Goal: Task Accomplishment & Management: Use online tool/utility

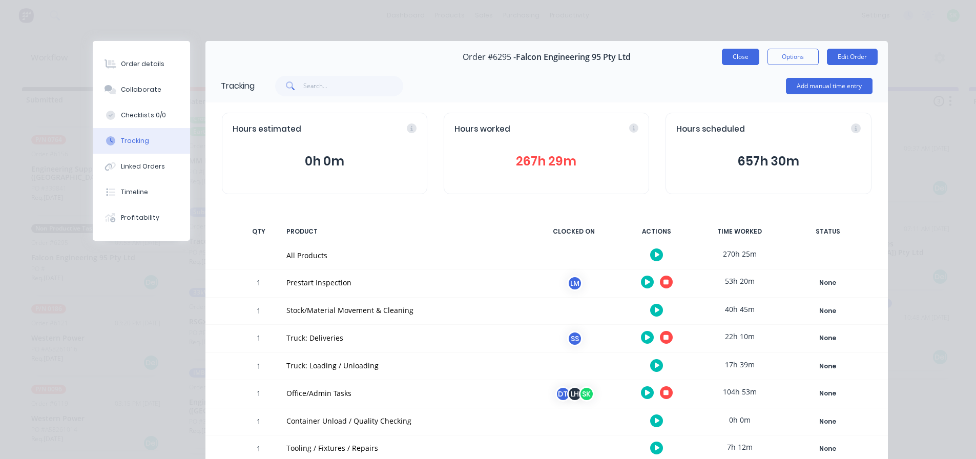
click at [744, 51] on button "Close" at bounding box center [740, 57] width 37 height 16
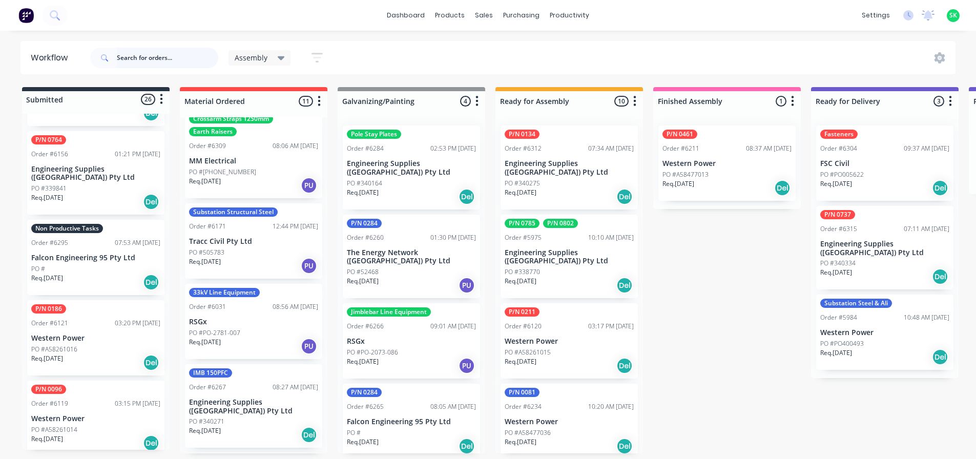
click at [134, 64] on input "text" at bounding box center [167, 58] width 101 height 20
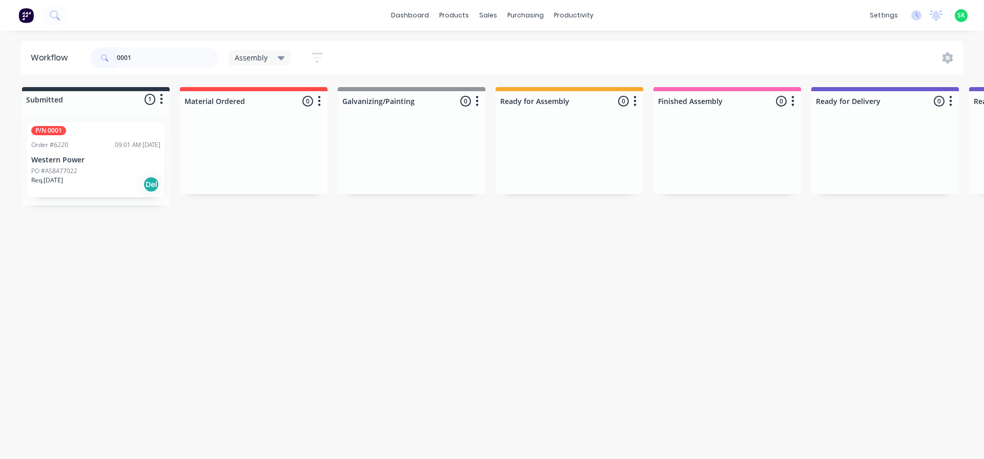
click at [111, 159] on p "Western Power" at bounding box center [95, 160] width 129 height 9
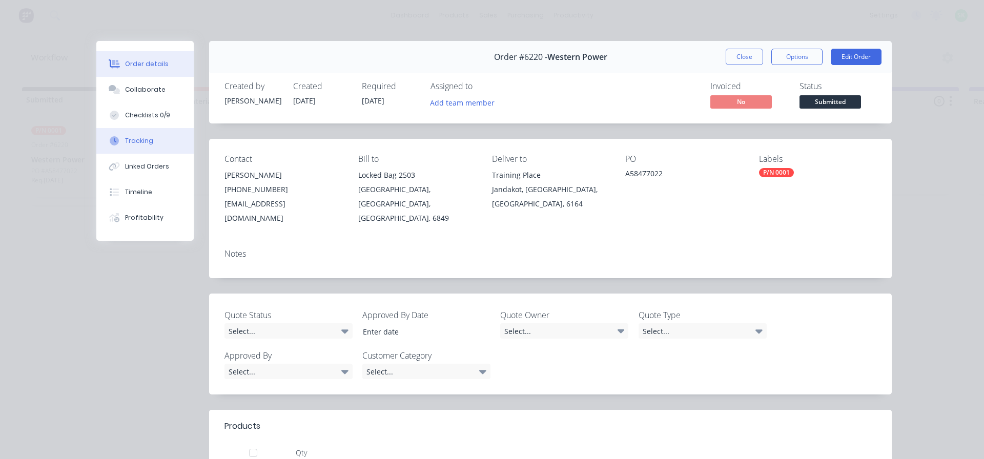
click at [157, 143] on button "Tracking" at bounding box center [144, 141] width 97 height 26
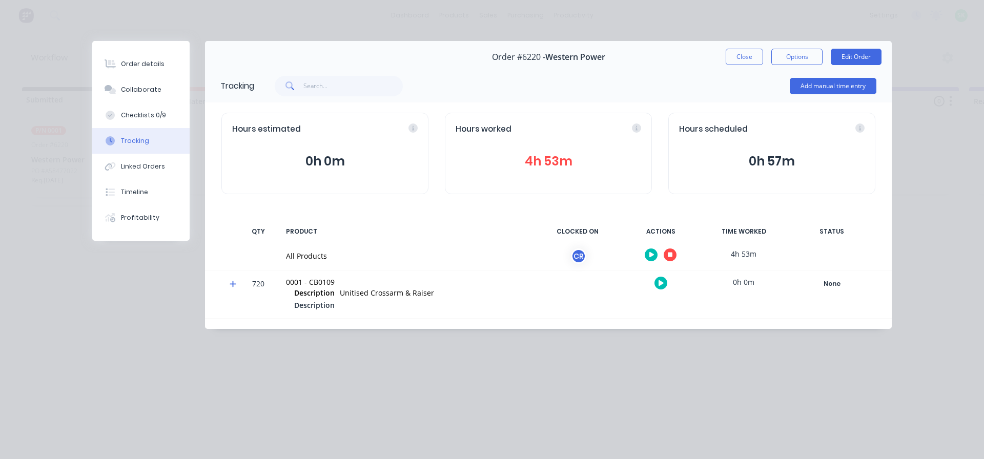
click at [671, 258] on icon "button" at bounding box center [670, 255] width 5 height 7
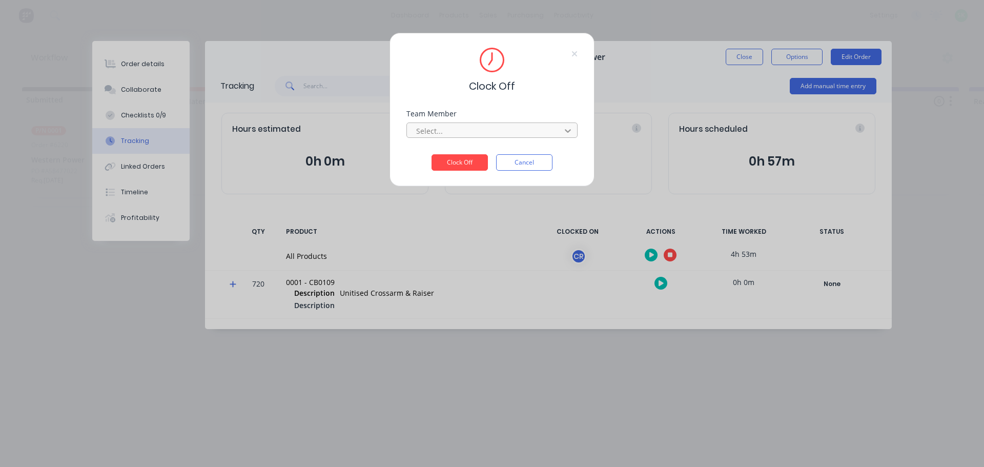
click at [561, 129] on div at bounding box center [568, 130] width 18 height 16
click at [532, 152] on div "Craig Rose" at bounding box center [491, 153] width 171 height 19
click at [471, 158] on button "Clock Off" at bounding box center [459, 162] width 56 height 16
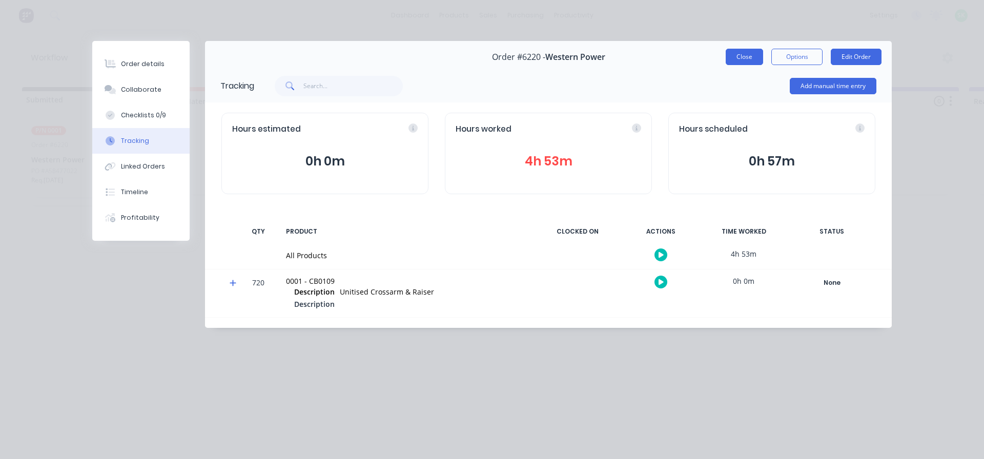
click at [754, 59] on button "Close" at bounding box center [744, 57] width 37 height 16
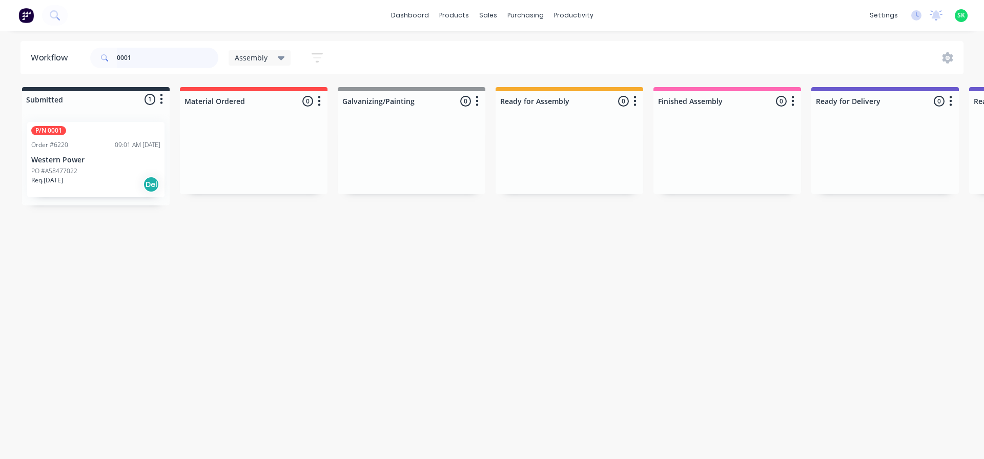
drag, startPoint x: 142, startPoint y: 62, endPoint x: 116, endPoint y: 63, distance: 26.7
click at [116, 63] on div "0001" at bounding box center [154, 58] width 128 height 20
type input "6295"
click at [115, 160] on p "Falcon Engineering 95 Pty Ltd" at bounding box center [95, 160] width 129 height 9
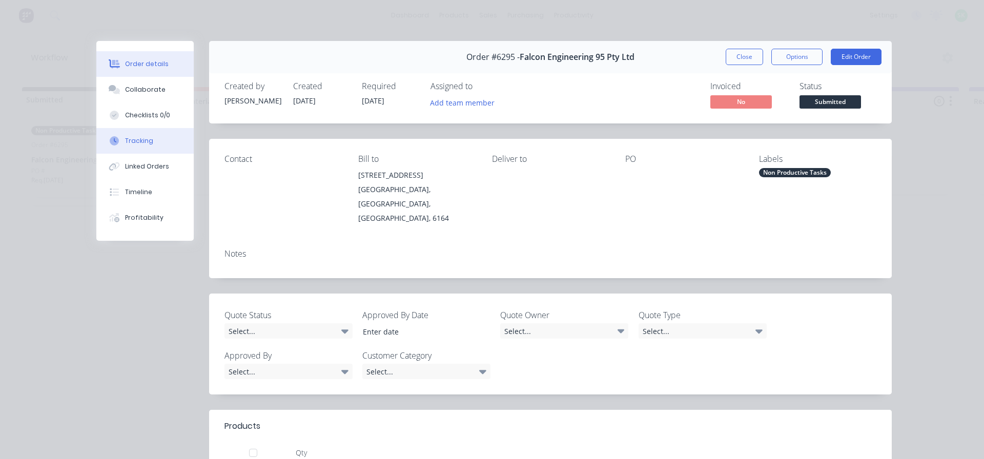
click at [162, 142] on button "Tracking" at bounding box center [144, 141] width 97 height 26
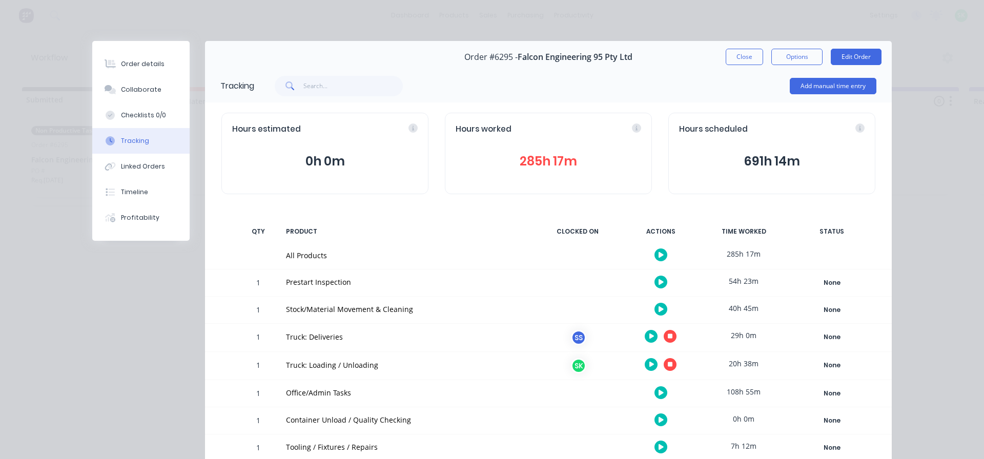
click at [669, 365] on button "button" at bounding box center [670, 364] width 13 height 13
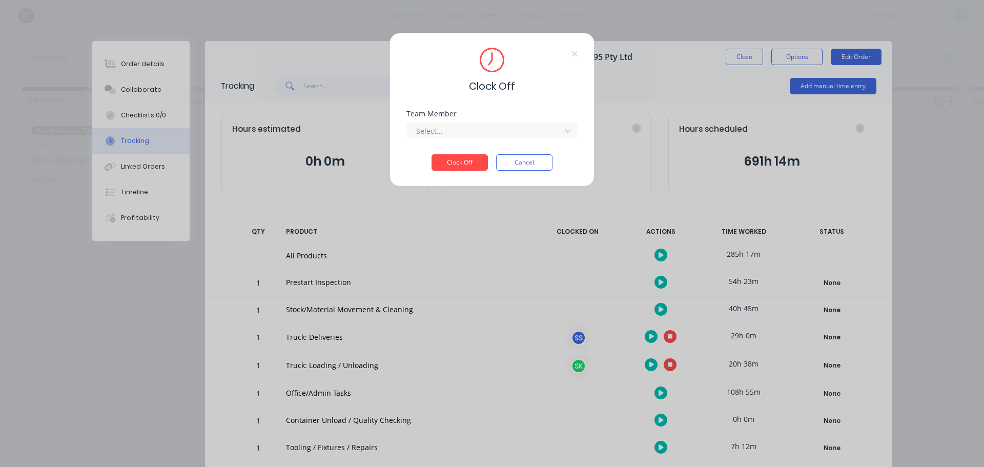
click at [513, 138] on div "Team Member Select..." at bounding box center [491, 132] width 171 height 44
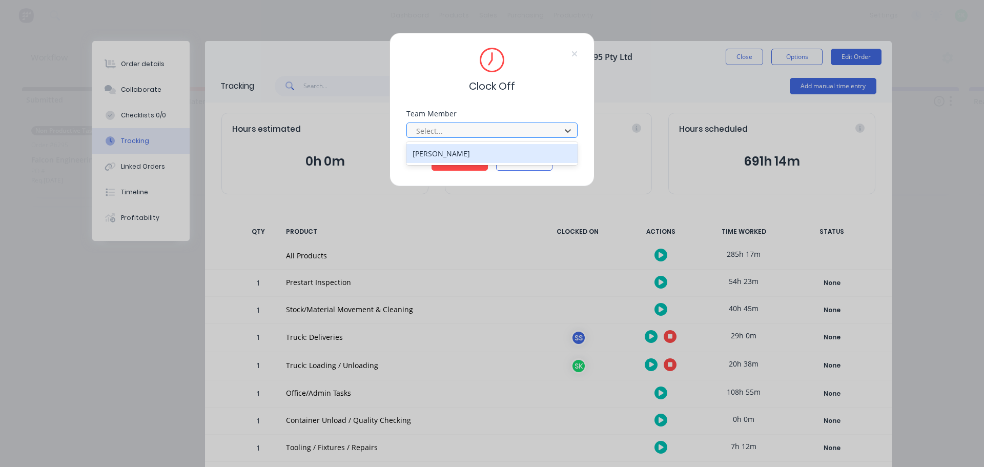
click at [510, 134] on div at bounding box center [485, 131] width 140 height 13
click at [477, 150] on div "[PERSON_NAME]" at bounding box center [491, 153] width 171 height 19
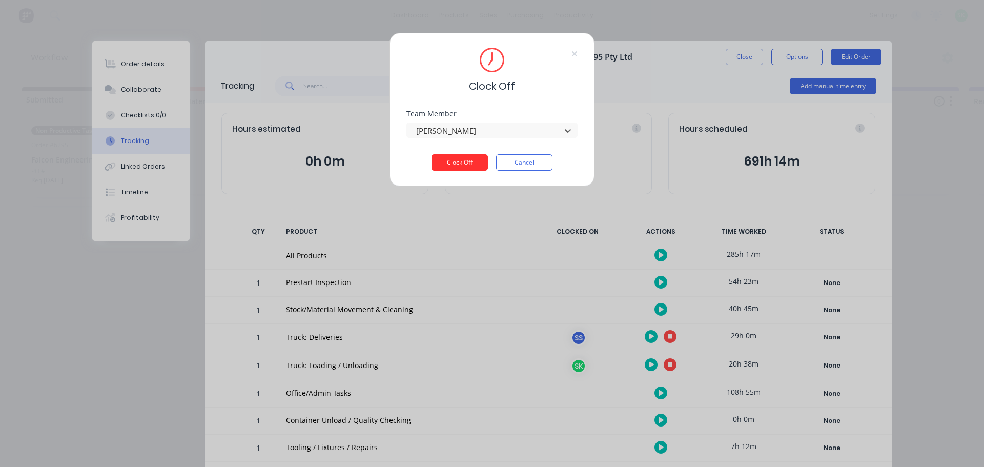
click at [470, 158] on button "Clock Off" at bounding box center [459, 162] width 56 height 16
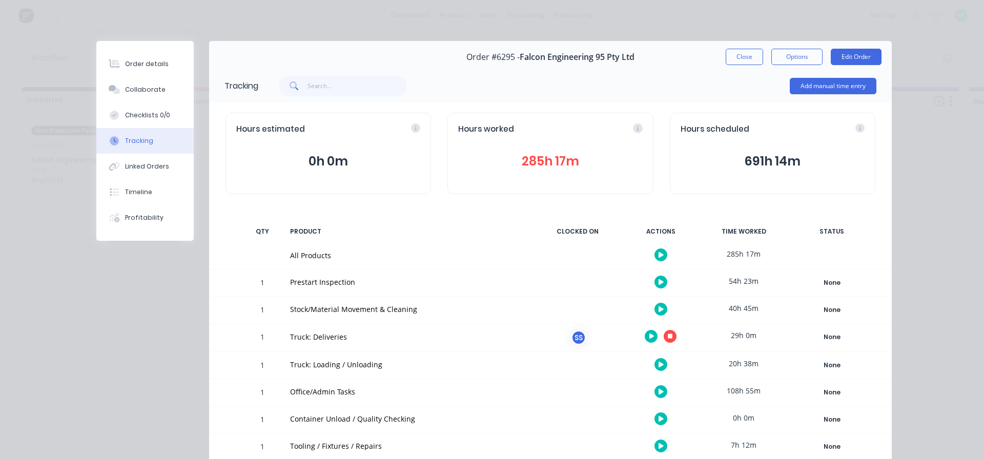
click at [658, 394] on icon "button" at bounding box center [660, 392] width 5 height 6
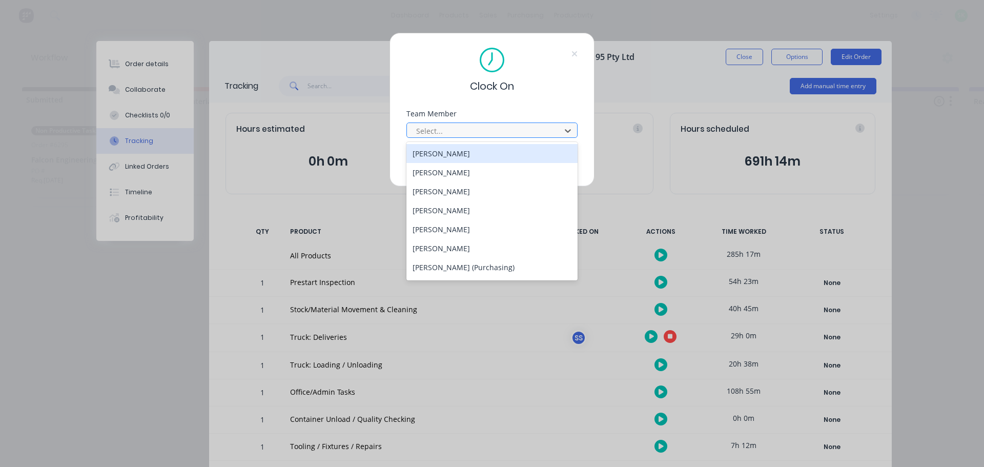
click at [514, 128] on div at bounding box center [485, 131] width 140 height 13
type input "st"
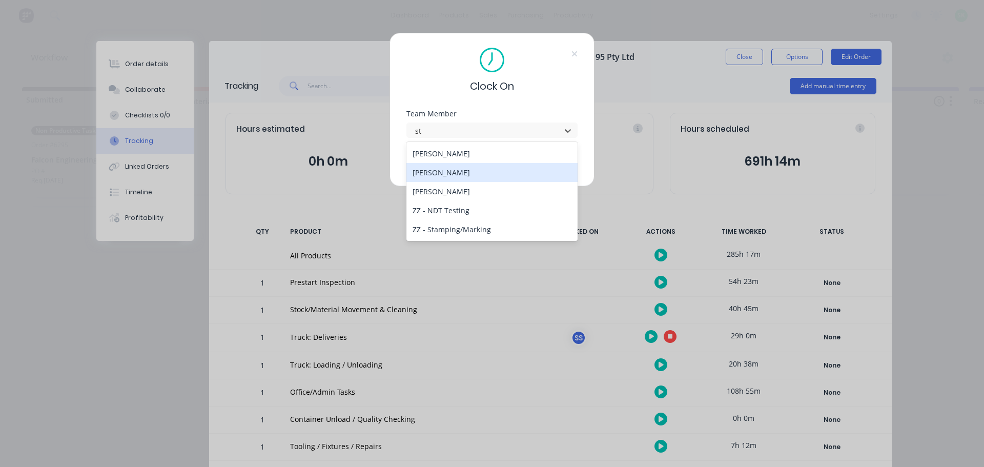
click at [463, 169] on div "[PERSON_NAME]" at bounding box center [491, 172] width 171 height 19
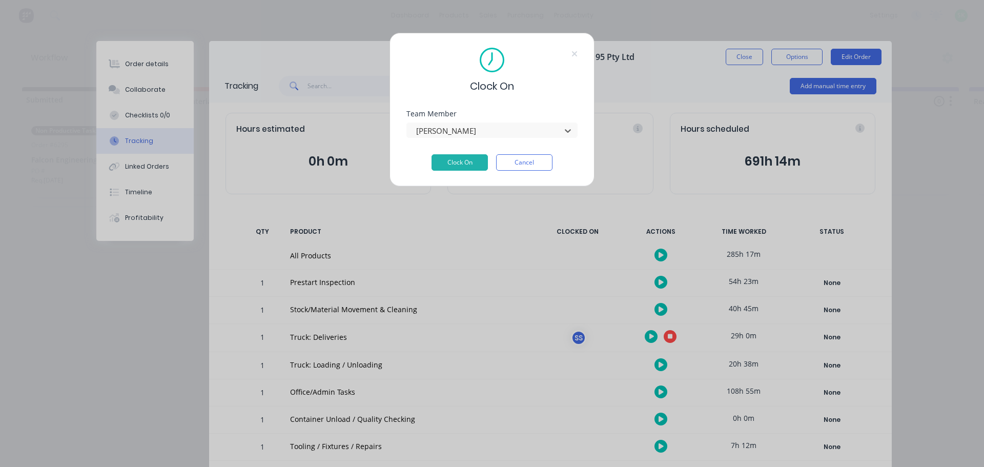
click at [456, 151] on div "Team Member option Stephen Kane, selected. Stephen Kane" at bounding box center [491, 132] width 171 height 44
click at [456, 162] on button "Clock On" at bounding box center [459, 162] width 56 height 16
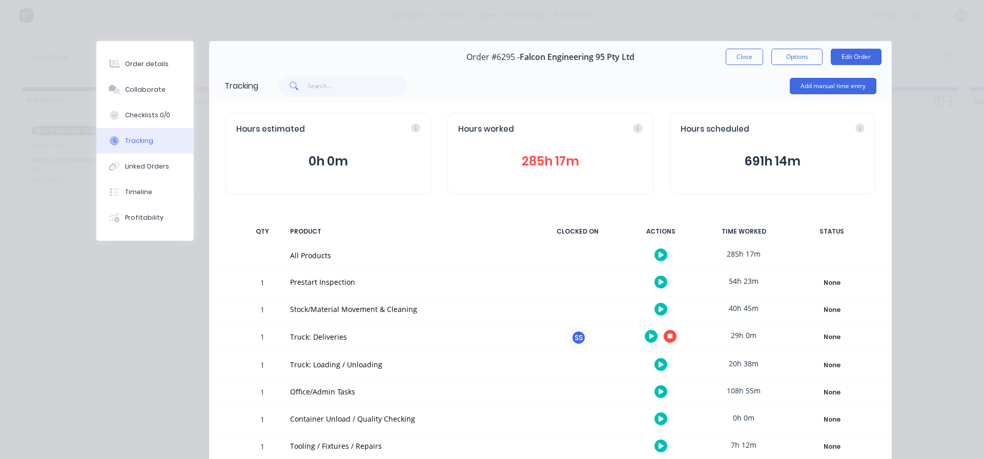
click at [654, 307] on button "button" at bounding box center [660, 309] width 13 height 13
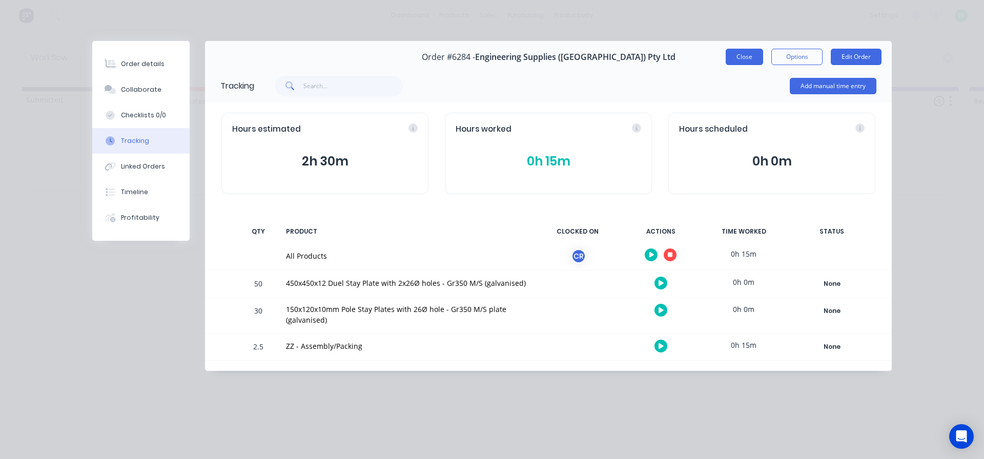
click at [751, 56] on button "Close" at bounding box center [744, 57] width 37 height 16
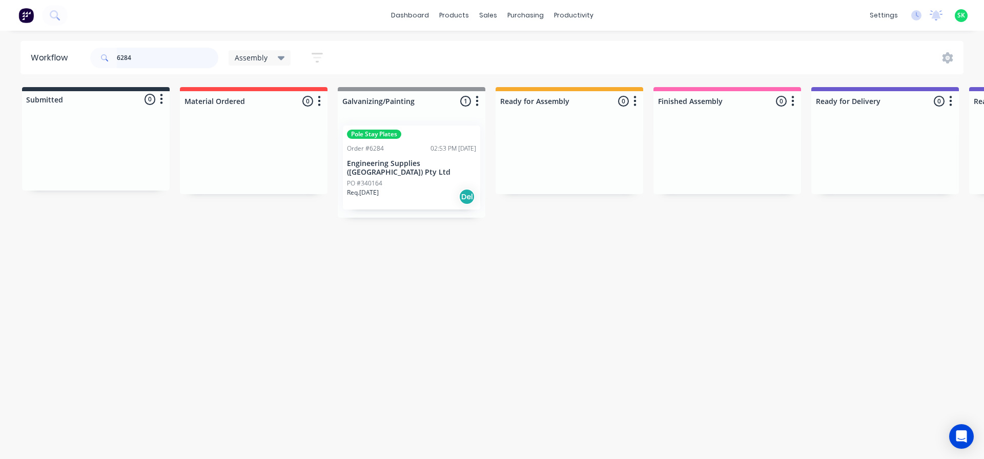
drag, startPoint x: 153, startPoint y: 56, endPoint x: 111, endPoint y: 58, distance: 42.1
click at [111, 58] on div "6284" at bounding box center [154, 58] width 128 height 20
type input "0001"
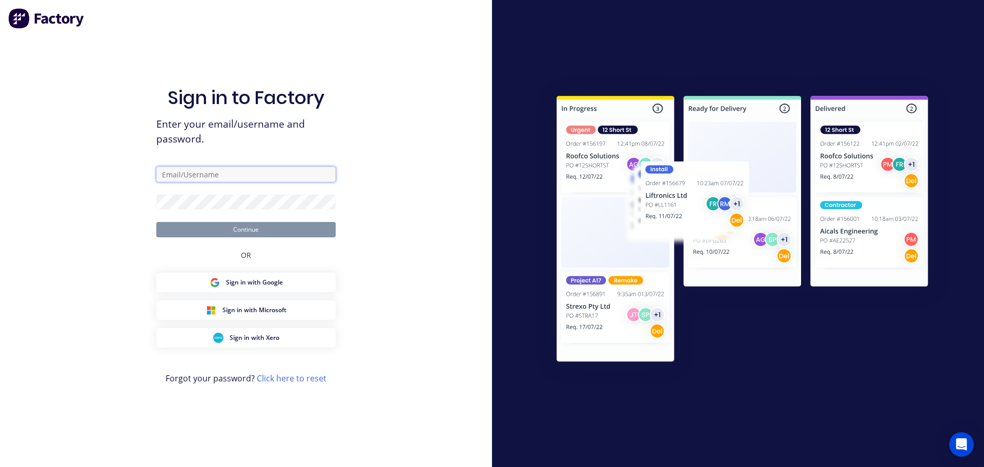
type input "stores@falconeng95.com.au"
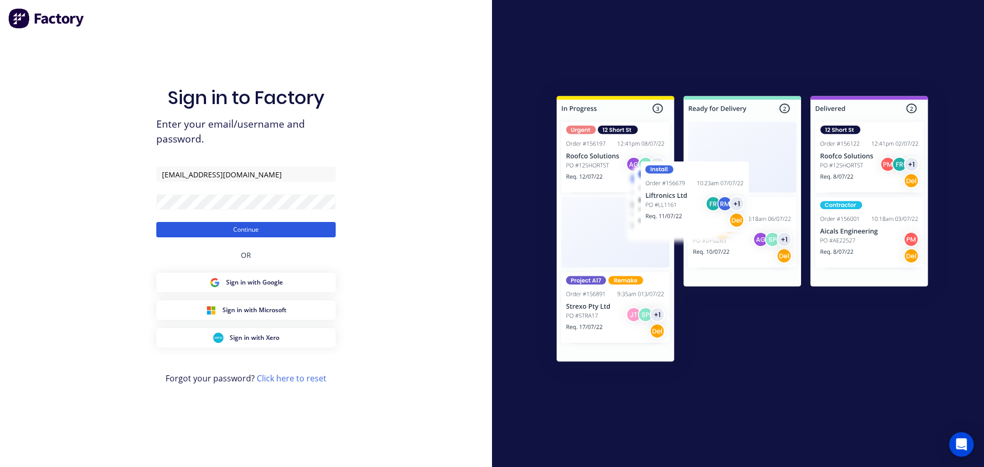
click at [250, 224] on button "Continue" at bounding box center [245, 229] width 179 height 15
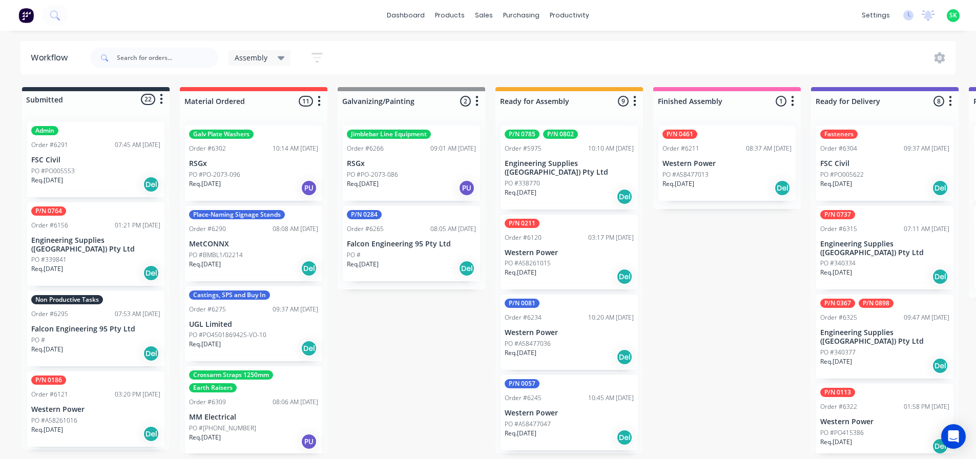
click at [99, 309] on div "Order #6295 07:53 AM 09/09/25" at bounding box center [95, 313] width 129 height 9
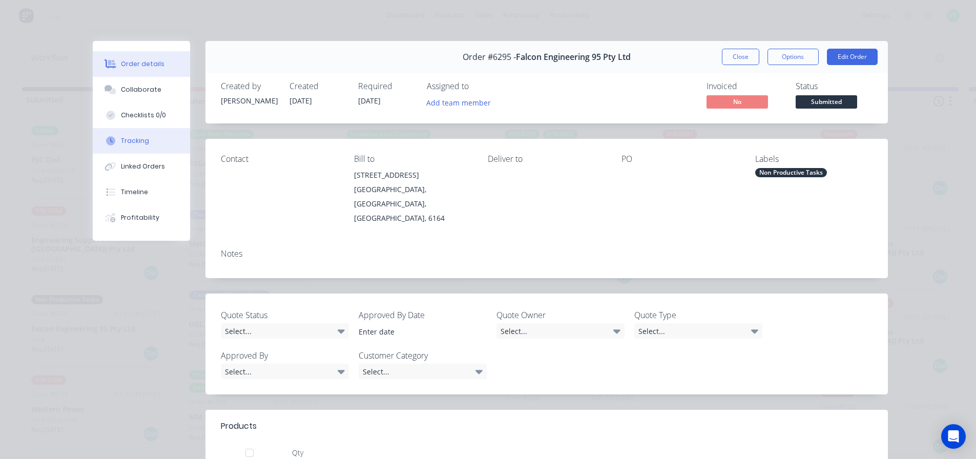
click at [151, 139] on button "Tracking" at bounding box center [141, 141] width 97 height 26
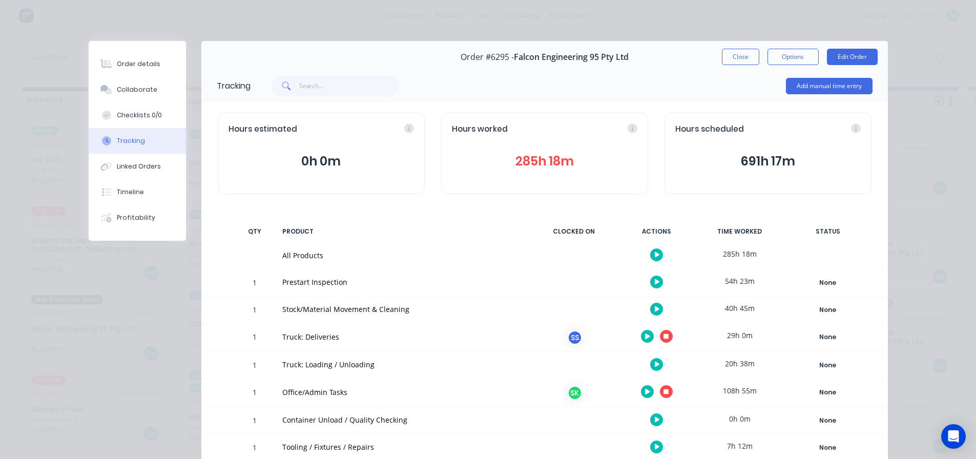
click at [651, 313] on button "button" at bounding box center [656, 309] width 13 height 13
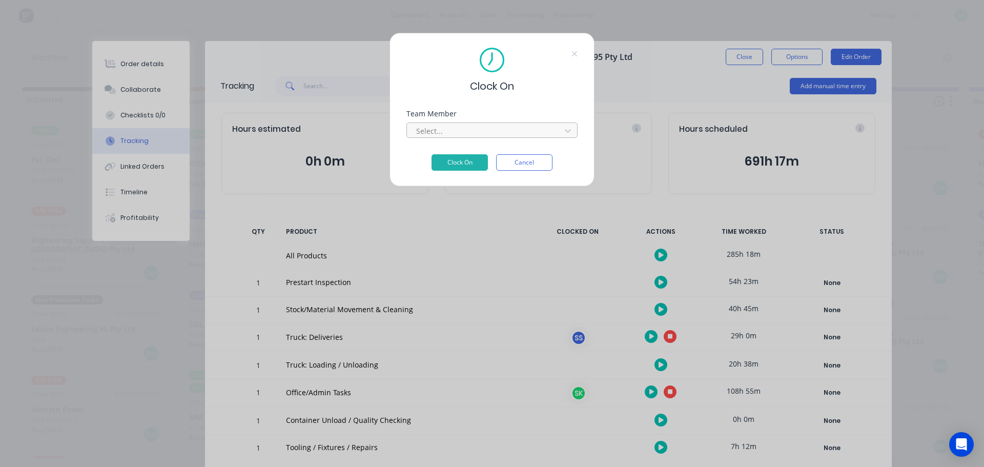
click at [480, 128] on div at bounding box center [485, 131] width 140 height 13
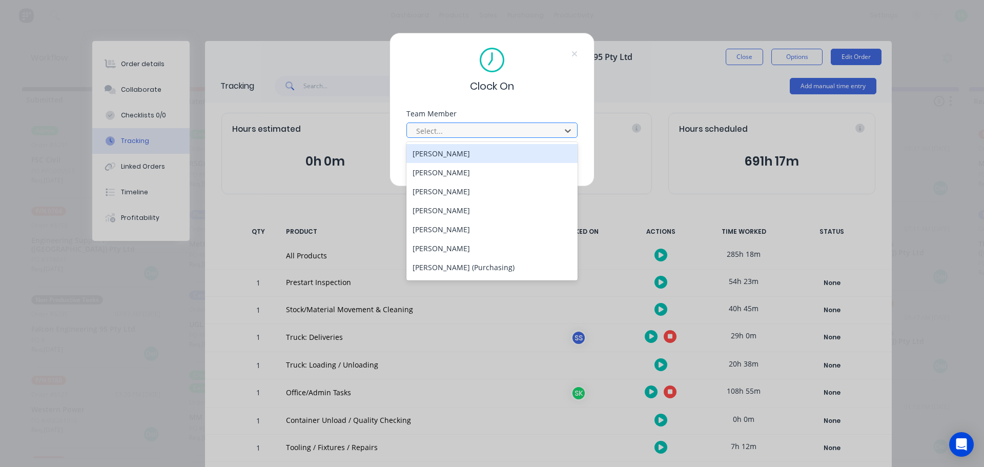
type input "c"
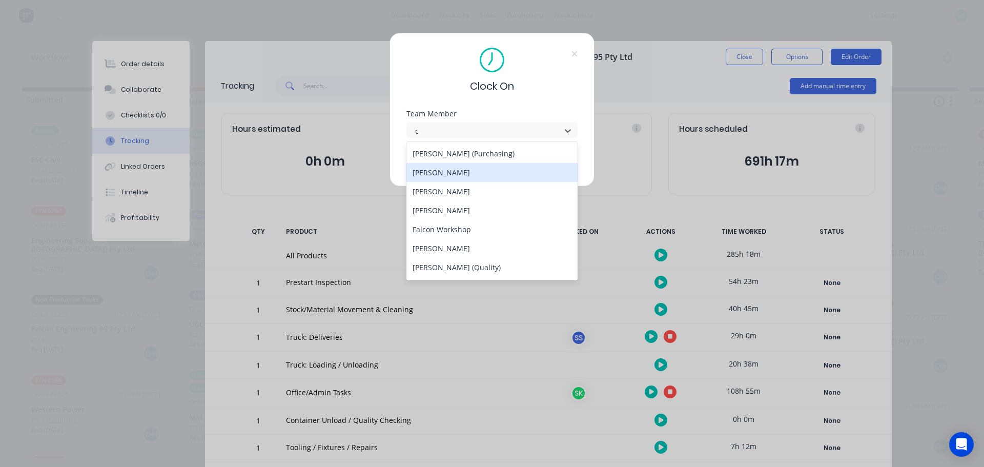
click at [464, 177] on div "Craig Rose" at bounding box center [491, 172] width 171 height 19
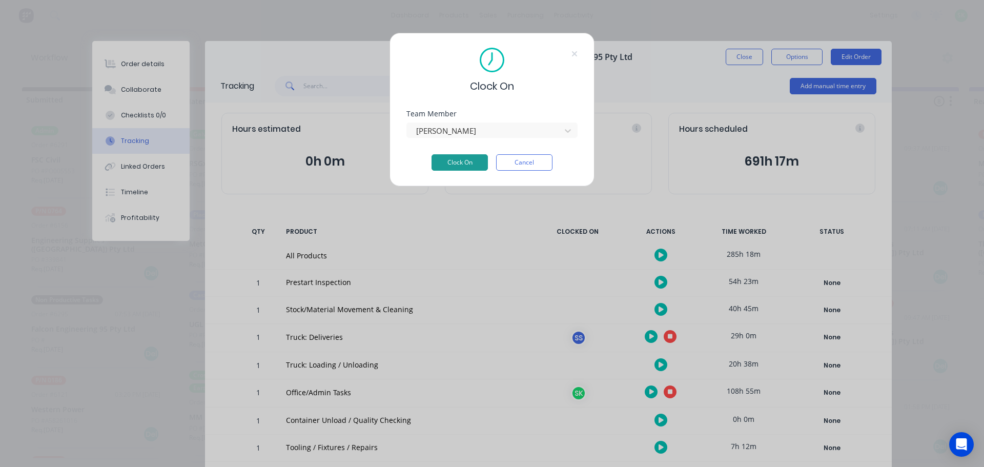
click at [460, 163] on button "Clock On" at bounding box center [459, 162] width 56 height 16
